Goal: Navigation & Orientation: Find specific page/section

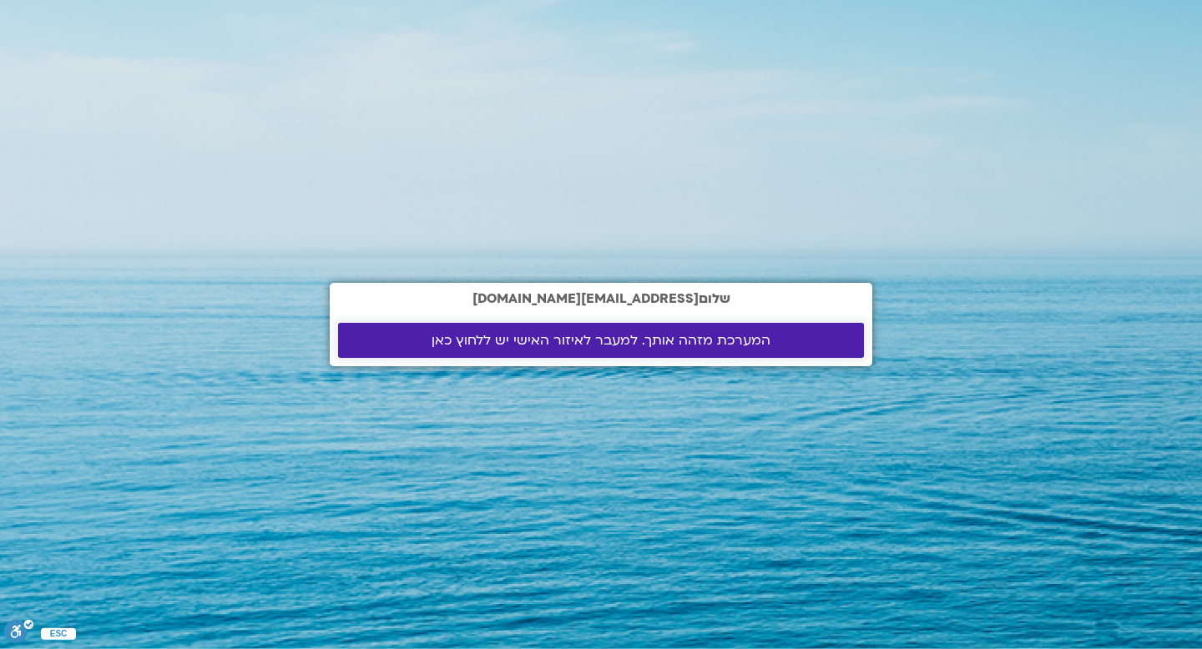
click at [711, 343] on span "המערכת מזהה אותך. למעבר לאיזור האישי יש ללחוץ כאן" at bounding box center [600, 340] width 339 height 15
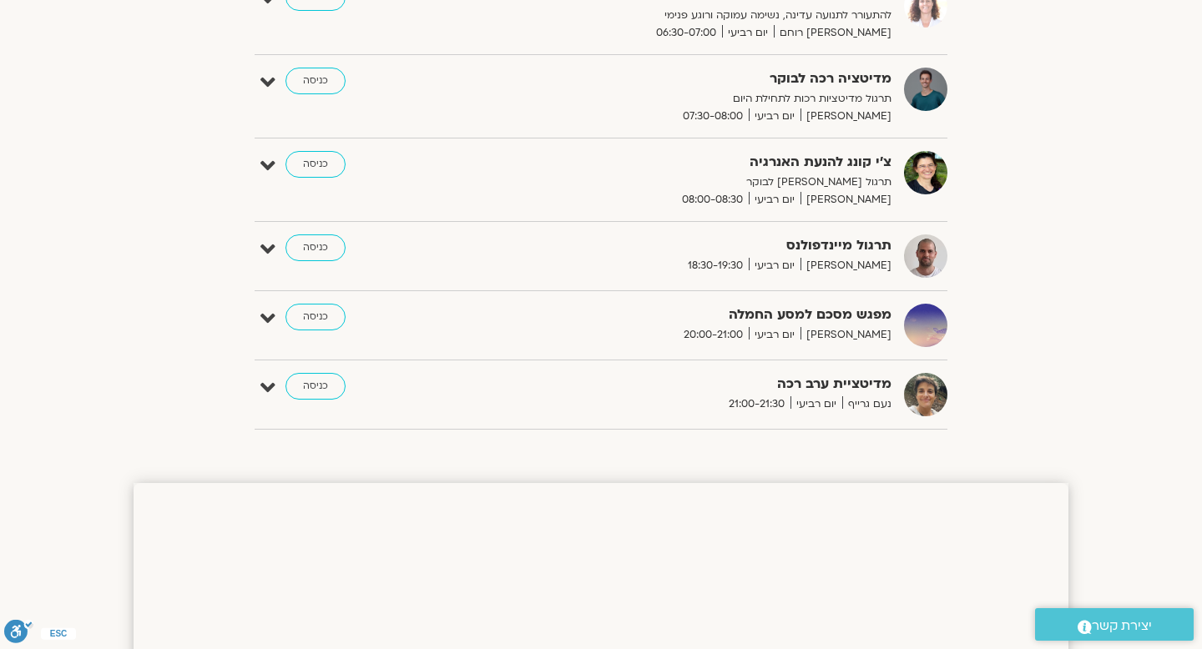
scroll to position [391, 0]
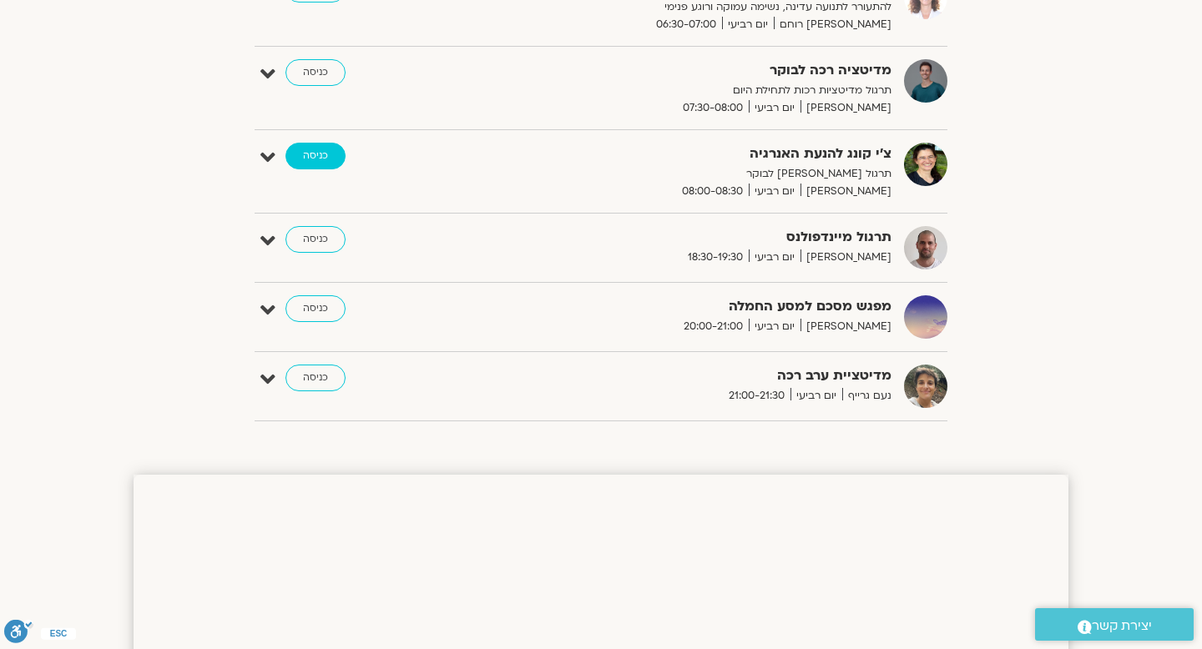
click at [309, 159] on link "כניסה" at bounding box center [315, 156] width 60 height 27
